Goal: Task Accomplishment & Management: Use online tool/utility

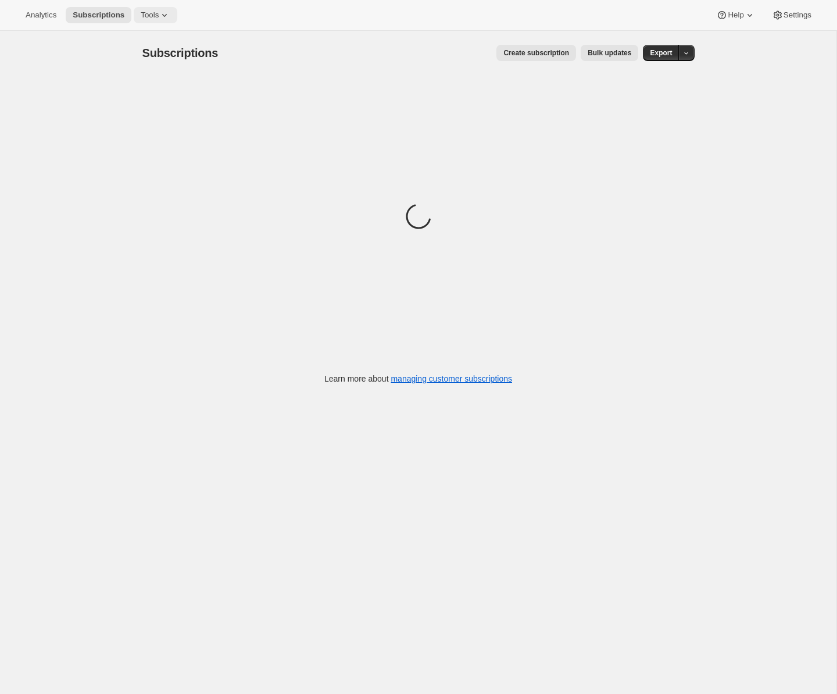
click at [170, 18] on icon at bounding box center [165, 15] width 12 height 12
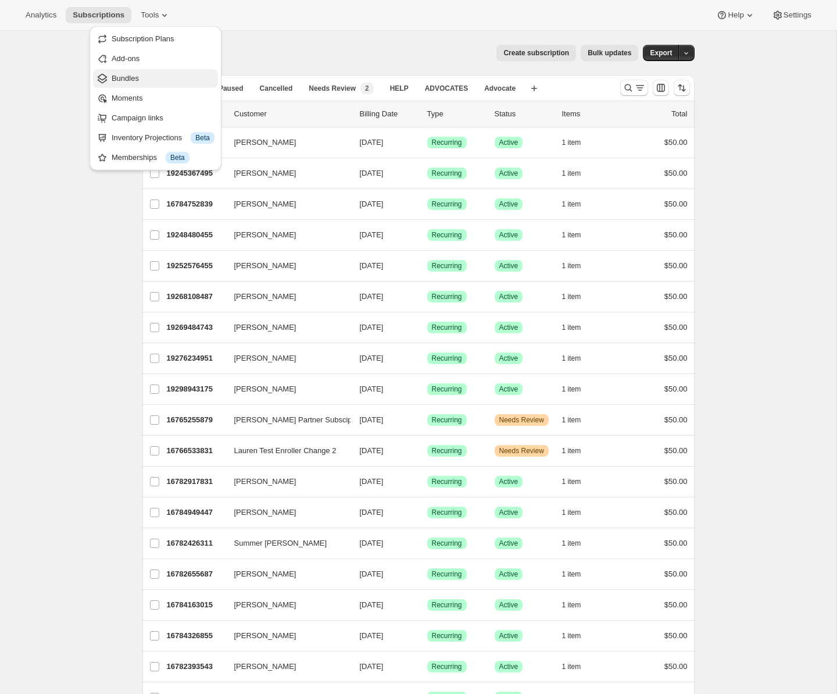
click at [154, 80] on span "Bundles" at bounding box center [163, 79] width 103 height 12
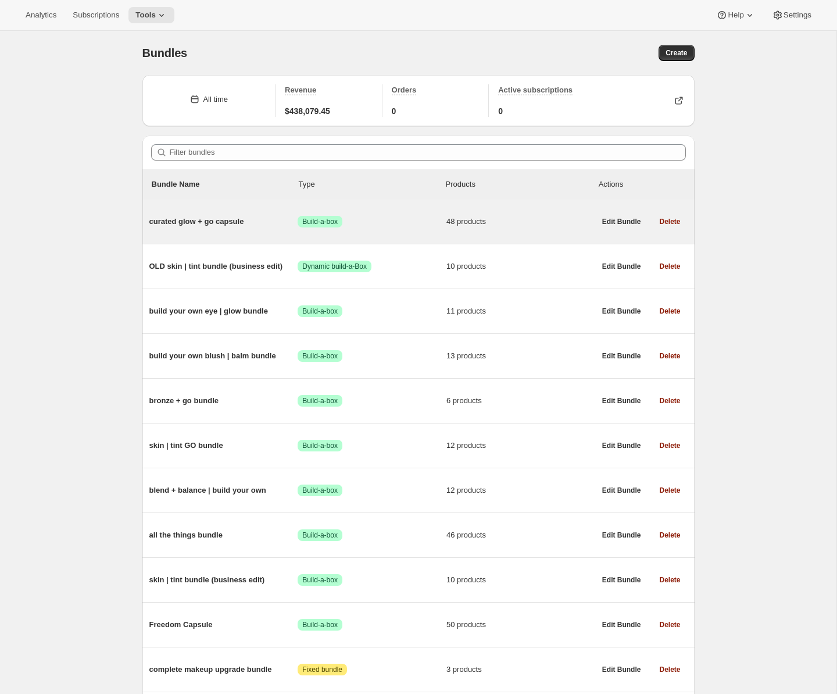
click at [216, 230] on div "curated glow + go capsule Success Build-a-box 48 products" at bounding box center [372, 221] width 446 height 30
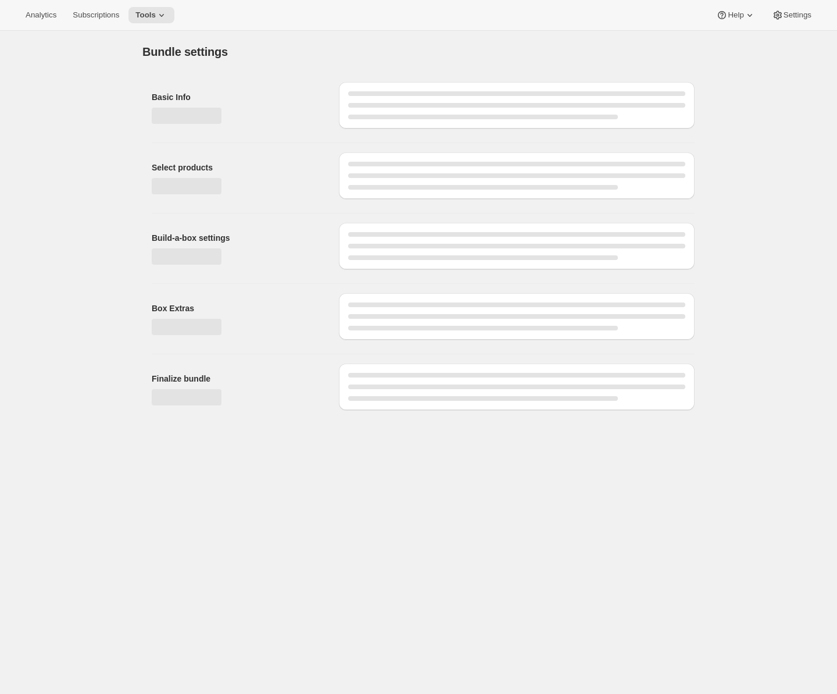
type input "curated glow + go capsule"
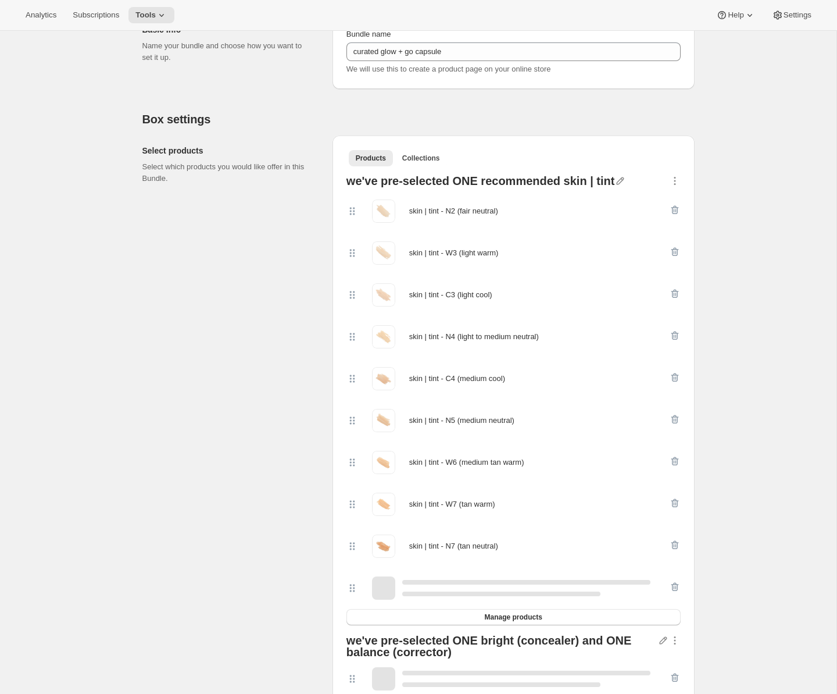
scroll to position [183, 0]
